Goal: Information Seeking & Learning: Learn about a topic

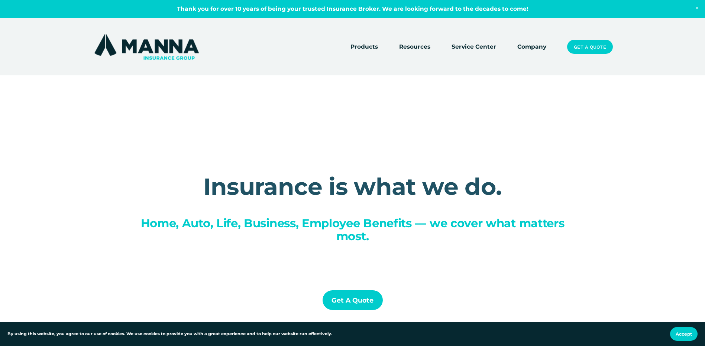
click at [535, 52] on div at bounding box center [352, 213] width 705 height 426
click at [534, 47] on link "Company" at bounding box center [531, 47] width 29 height 10
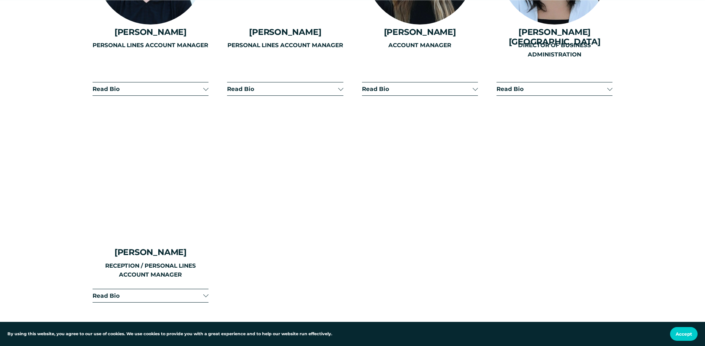
scroll to position [2005, 0]
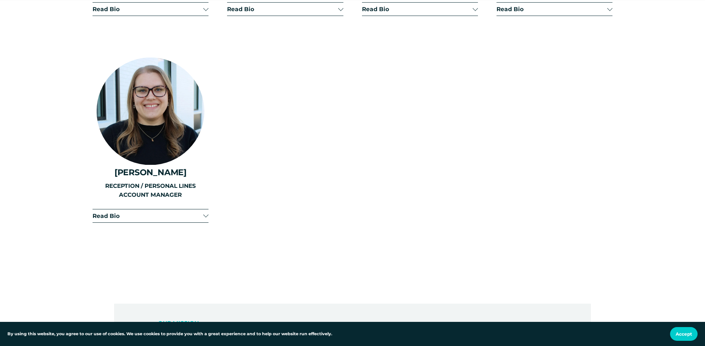
click at [206, 212] on div at bounding box center [205, 214] width 5 height 5
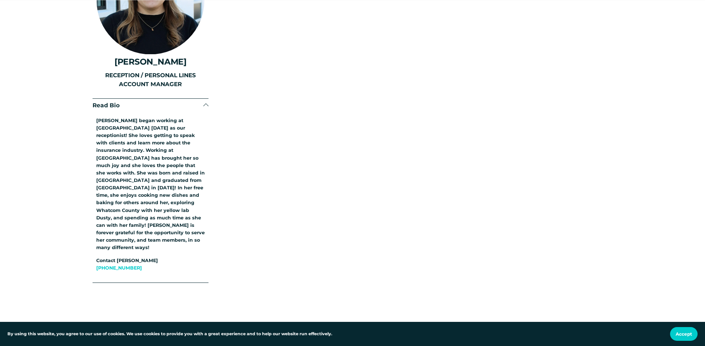
scroll to position [2117, 0]
click at [200, 101] on span "Read Bio" at bounding box center [147, 104] width 111 height 7
